Goal: Check status

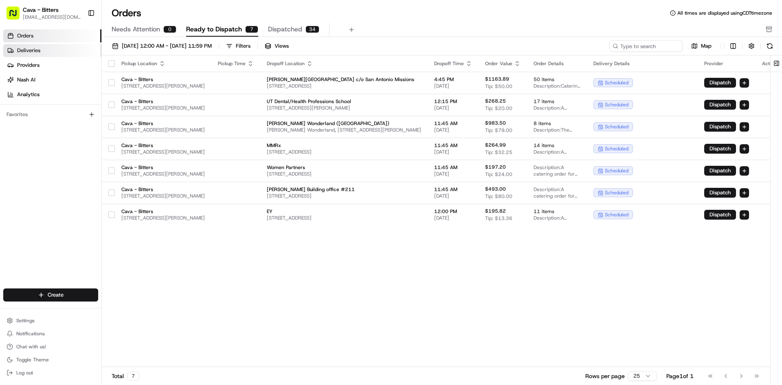
click at [35, 53] on span "Deliveries" at bounding box center [28, 50] width 23 height 7
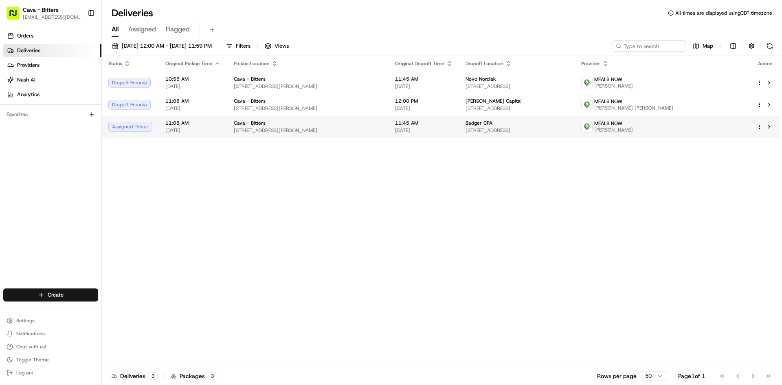
click at [296, 125] on div "Cava - Bitters" at bounding box center [308, 123] width 148 height 7
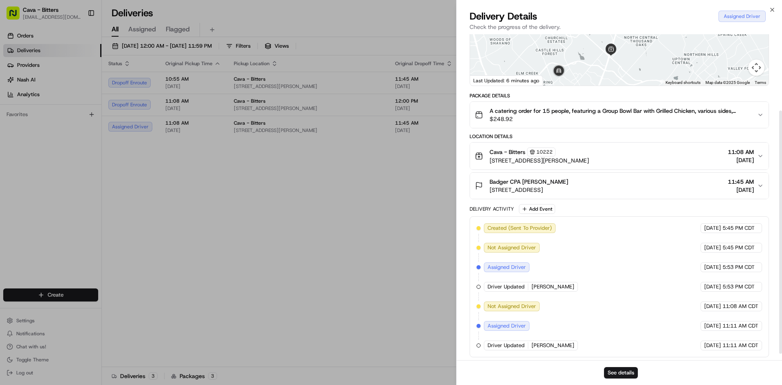
scroll to position [111, 0]
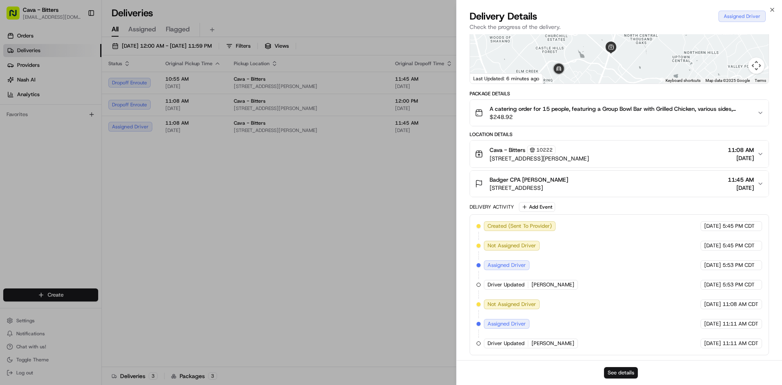
click at [620, 377] on button "See details" at bounding box center [621, 372] width 34 height 11
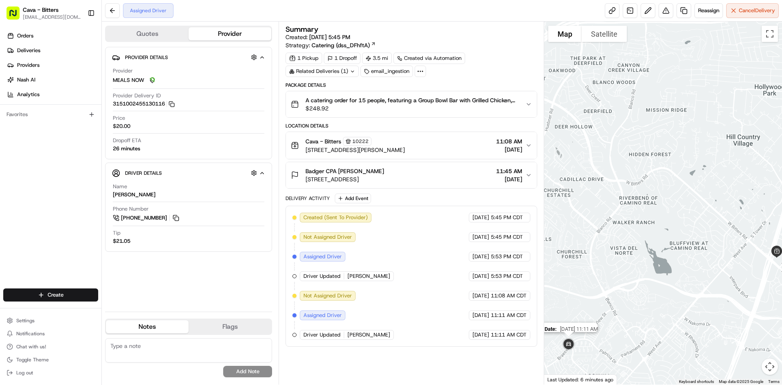
click at [572, 344] on img at bounding box center [568, 344] width 23 height 23
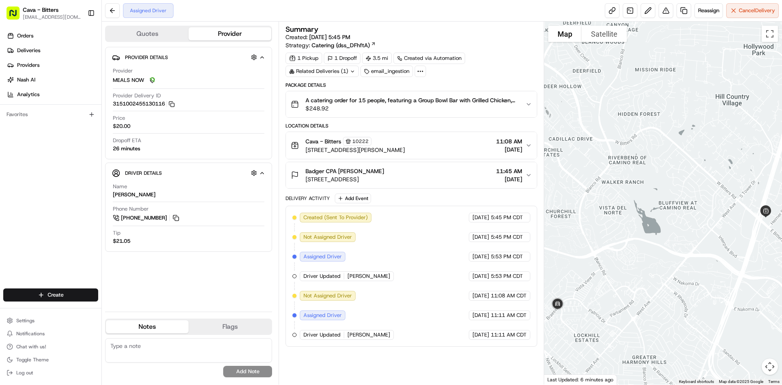
drag, startPoint x: 654, startPoint y: 313, endPoint x: 642, endPoint y: 271, distance: 43.3
click at [642, 271] on div at bounding box center [663, 203] width 238 height 363
click at [145, 221] on link "+1 210 668 4214" at bounding box center [147, 217] width 68 height 9
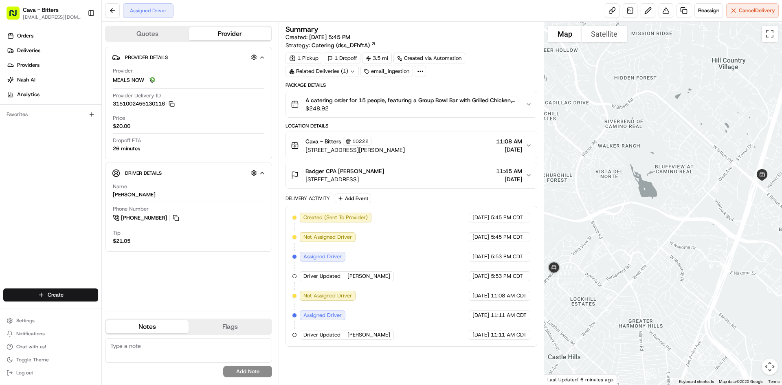
drag, startPoint x: 597, startPoint y: 296, endPoint x: 593, endPoint y: 257, distance: 38.9
click at [593, 257] on div at bounding box center [663, 203] width 238 height 363
click at [593, 261] on div at bounding box center [663, 203] width 238 height 363
drag, startPoint x: 705, startPoint y: 213, endPoint x: 696, endPoint y: 193, distance: 21.7
click at [696, 193] on div at bounding box center [663, 203] width 238 height 363
